Goal: Transaction & Acquisition: Purchase product/service

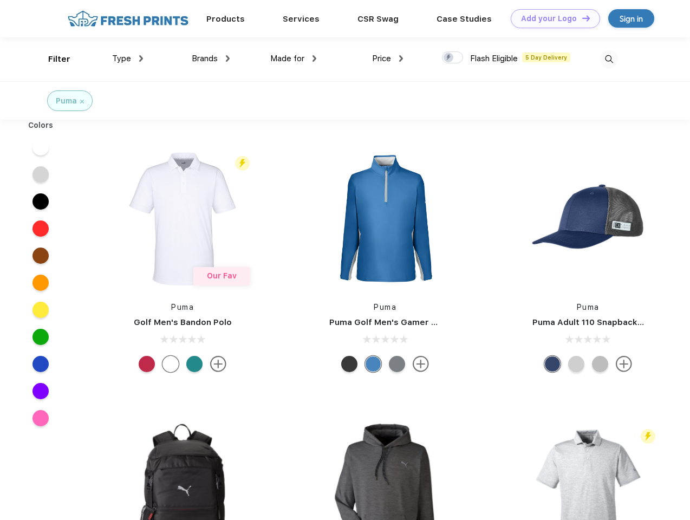
scroll to position [1, 0]
click at [551, 18] on link "Add your Logo Design Tool" at bounding box center [555, 18] width 89 height 19
click at [0, 0] on div "Design Tool" at bounding box center [0, 0] width 0 height 0
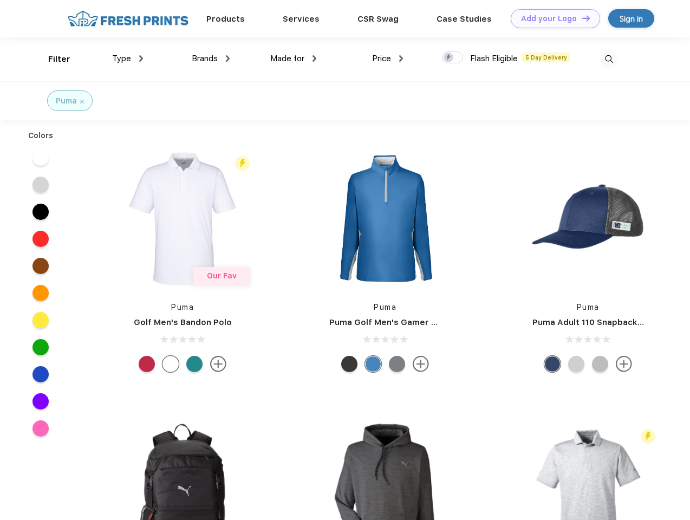
click at [581, 18] on link "Add your Logo Design Tool" at bounding box center [555, 18] width 89 height 19
click at [52, 59] on div "Filter" at bounding box center [59, 59] width 22 height 12
click at [128, 58] on span "Type" at bounding box center [121, 59] width 19 height 10
click at [211, 58] on span "Brands" at bounding box center [205, 59] width 26 height 10
click at [294, 58] on span "Made for" at bounding box center [287, 59] width 34 height 10
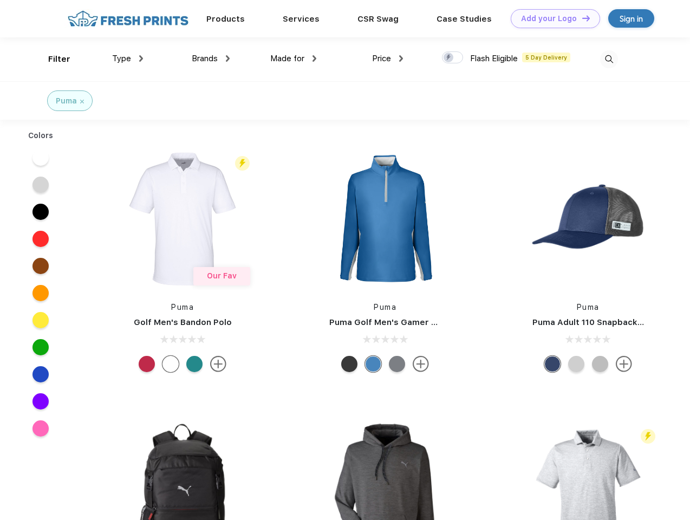
click at [388, 58] on span "Price" at bounding box center [381, 59] width 19 height 10
click at [453, 58] on div at bounding box center [452, 57] width 21 height 12
click at [449, 58] on input "checkbox" at bounding box center [445, 54] width 7 height 7
click at [609, 59] on img at bounding box center [609, 59] width 18 height 18
